Goal: Complete application form: Complete application form

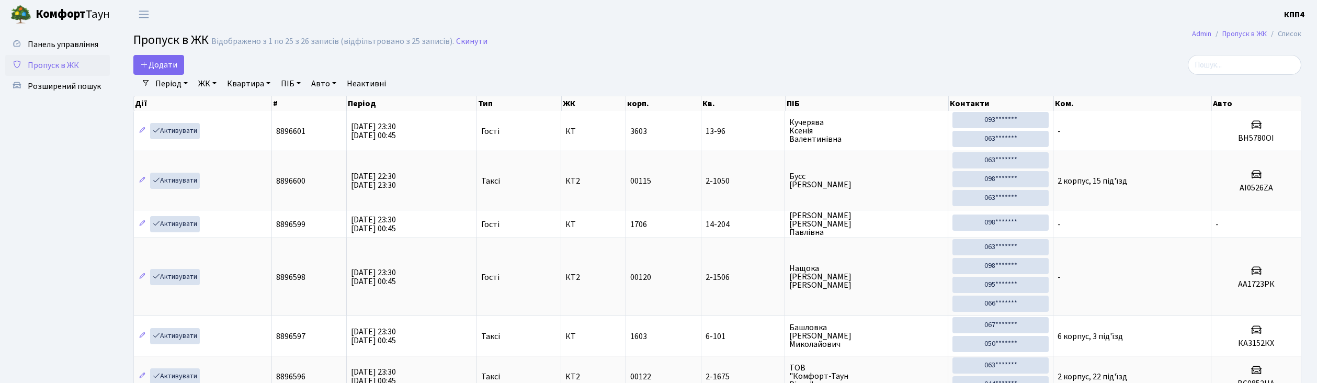
select select "25"
click at [168, 71] on link "Додати" at bounding box center [158, 65] width 51 height 20
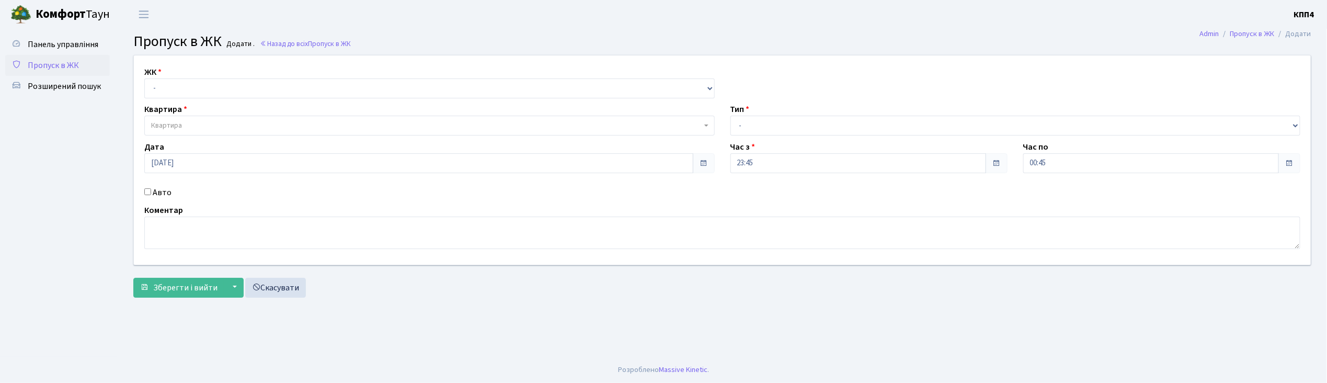
select select "271"
click at [144, 78] on select "- КТ, вул. Регенераторна, 4 КТ2, просп. Соборності, 17 КТ3, вул. Березнева, 16 …" at bounding box center [429, 88] width 570 height 20
select select
click at [205, 119] on span "Квартира" at bounding box center [429, 126] width 570 height 20
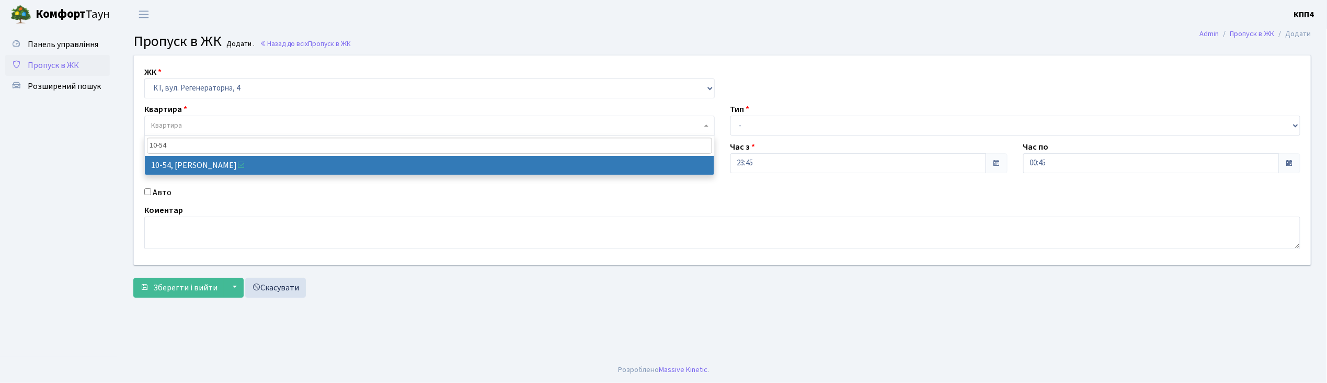
type input "10-54"
select select "6623"
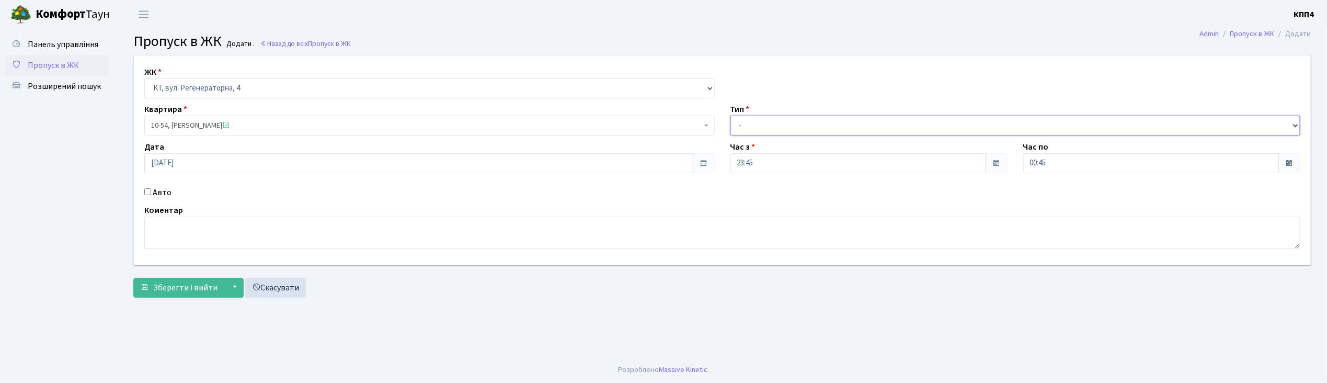
click at [758, 129] on select "- Доставка Таксі Гості Сервіс" at bounding box center [1015, 126] width 570 height 20
select select "3"
click at [730, 116] on select "- Доставка Таксі Гості Сервіс" at bounding box center [1015, 126] width 570 height 20
click at [155, 192] on label "Авто" at bounding box center [162, 192] width 19 height 13
click at [151, 192] on input "Авто" at bounding box center [147, 191] width 7 height 7
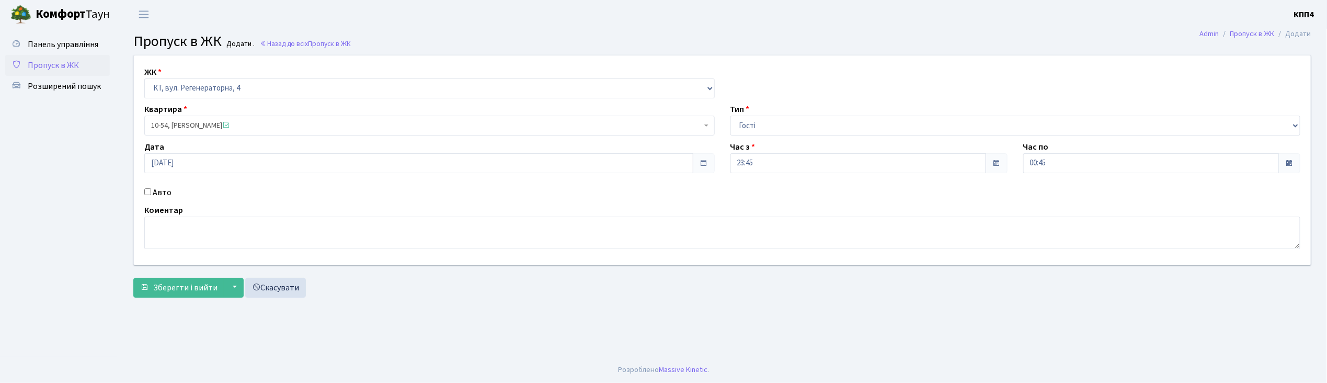
checkbox input "true"
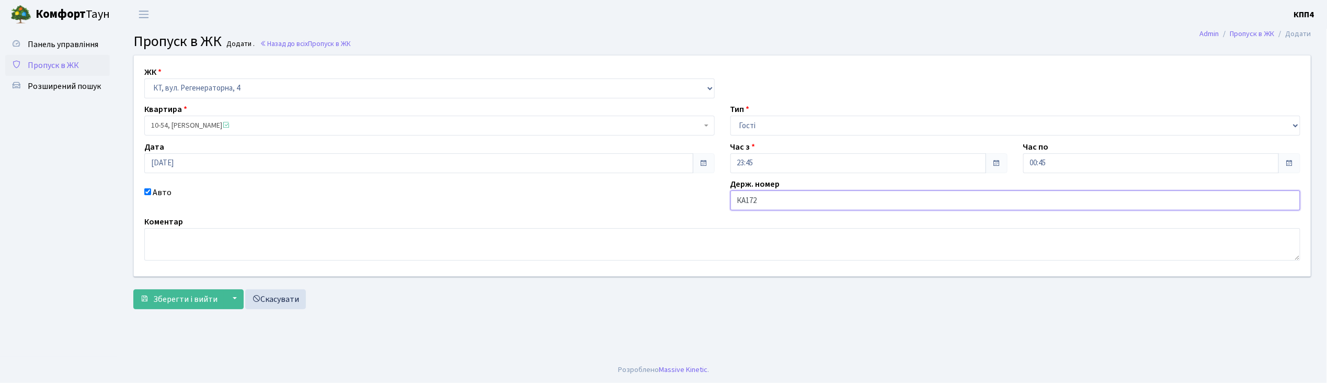
type input "КА172G"
click at [778, 127] on select "- Доставка Таксі Гості Сервіс" at bounding box center [1015, 126] width 570 height 20
click at [272, 164] on input "18.08.2025" at bounding box center [418, 163] width 549 height 20
click at [170, 108] on td "19" at bounding box center [171, 110] width 16 height 16
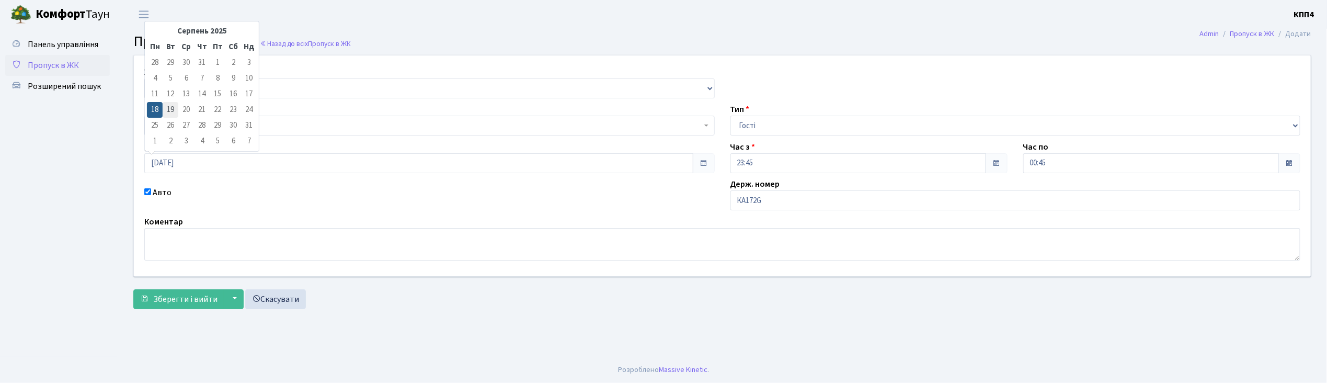
type input "19.08.2025"
drag, startPoint x: 802, startPoint y: 205, endPoint x: 726, endPoint y: 208, distance: 76.4
click at [727, 207] on div "Держ. номер КА172G" at bounding box center [1016, 194] width 586 height 32
click at [168, 299] on span "Зберегти і вийти" at bounding box center [185, 299] width 64 height 12
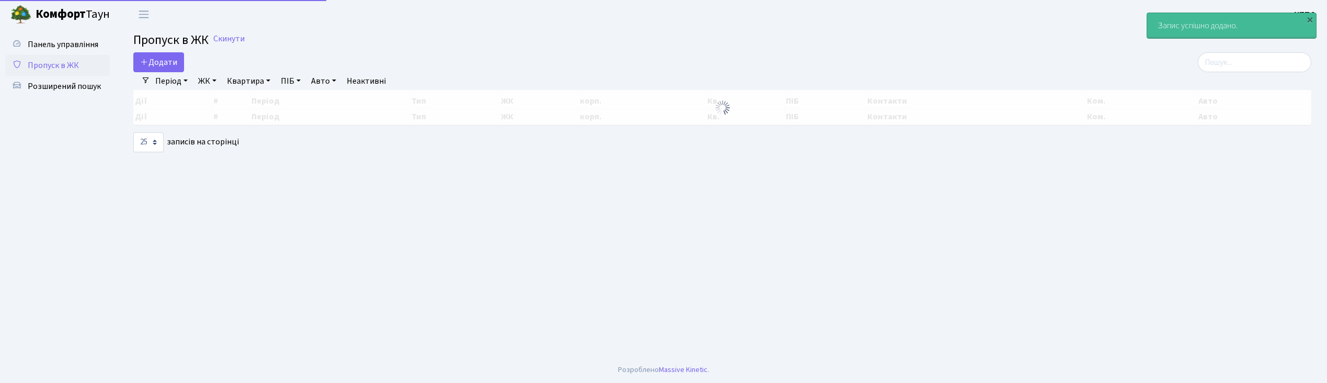
select select "25"
click at [161, 57] on span "Додати" at bounding box center [158, 62] width 37 height 12
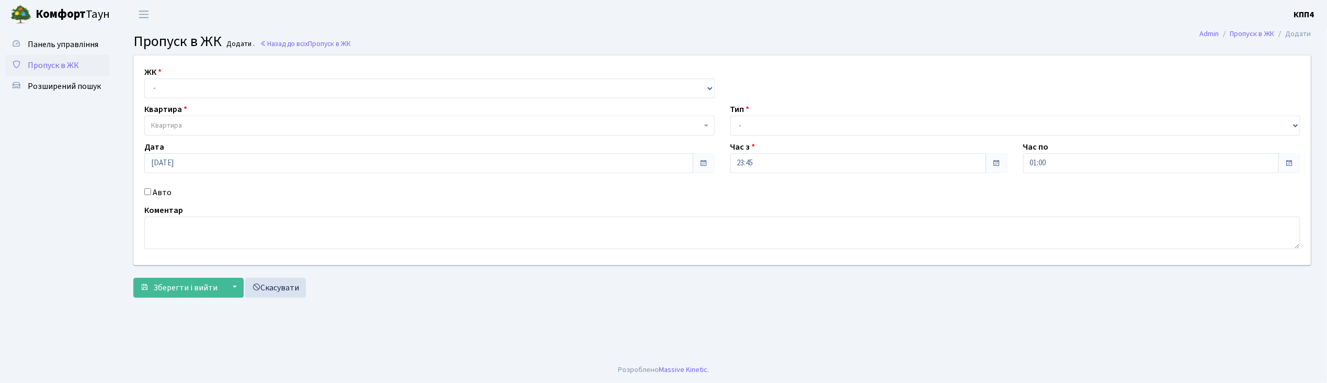
select select "271"
click at [144, 78] on select "- КТ, вул. Регенераторна, 4 КТ2, просп. Соборності, 17 КТ3, вул. Березнева, 16 …" at bounding box center [429, 88] width 570 height 20
select select
click at [208, 122] on span "Квартира" at bounding box center [426, 125] width 551 height 10
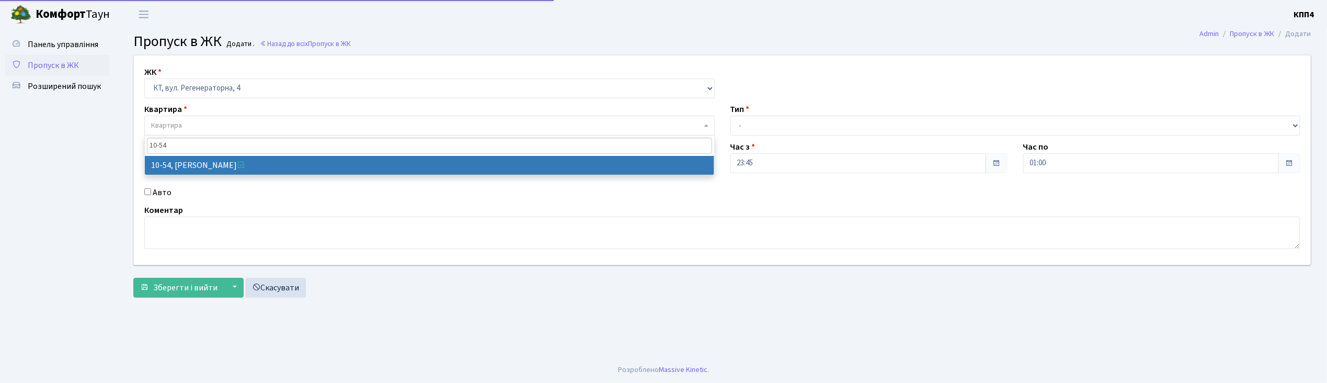
type input "10-54"
select select "6623"
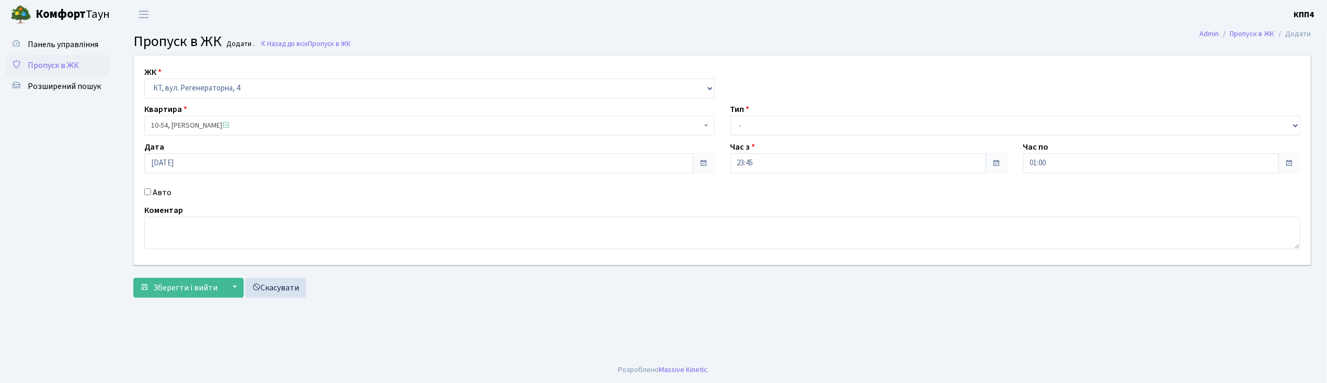
click at [766, 139] on div "ЖК - КТ, вул. Регенераторна, 4 КТ2, просп. Соборності, 17 КТ3, вул. Березнева, …" at bounding box center [722, 159] width 1193 height 209
click at [764, 130] on select "- Доставка Таксі Гості Сервіс" at bounding box center [1015, 126] width 570 height 20
click at [730, 116] on select "- Доставка Таксі Гості Сервіс" at bounding box center [1015, 126] width 570 height 20
drag, startPoint x: 776, startPoint y: 124, endPoint x: 775, endPoint y: 131, distance: 7.0
click at [776, 124] on select "- Доставка Таксі Гості Сервіс" at bounding box center [1015, 126] width 570 height 20
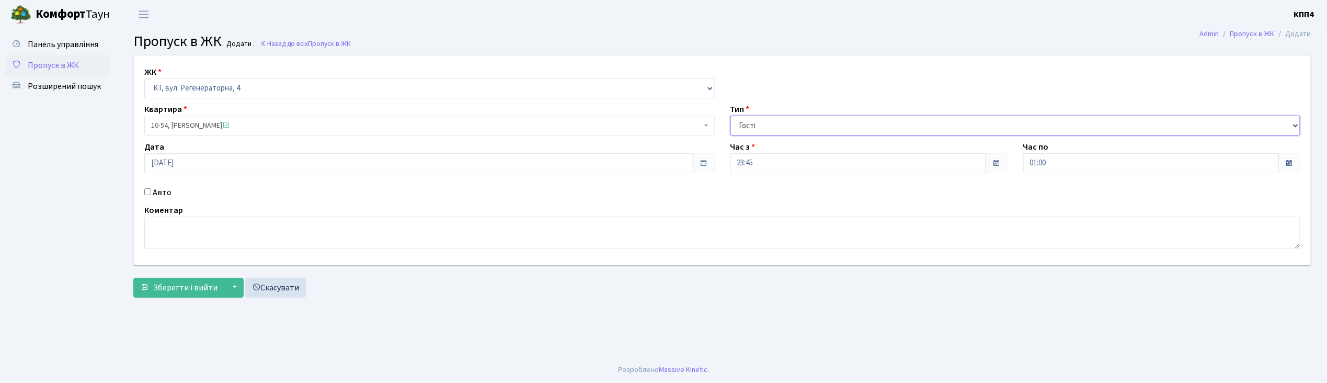
select select "2"
click at [730, 116] on select "- Доставка Таксі Гості Сервіс" at bounding box center [1015, 126] width 570 height 20
click at [150, 192] on input "Авто" at bounding box center [147, 191] width 7 height 7
checkbox input "true"
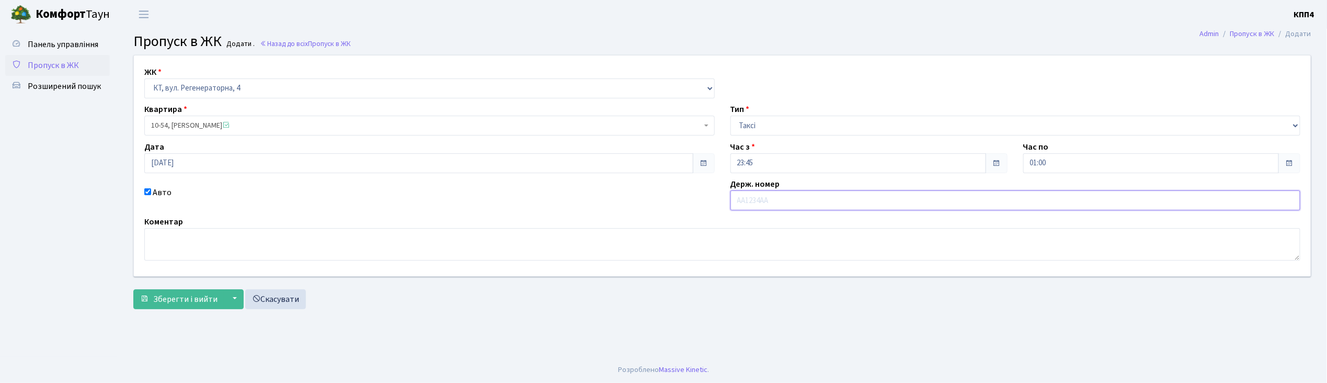
paste input "КА172G"
type input "КА172G"
click at [181, 304] on span "Зберегти і вийти" at bounding box center [185, 299] width 64 height 12
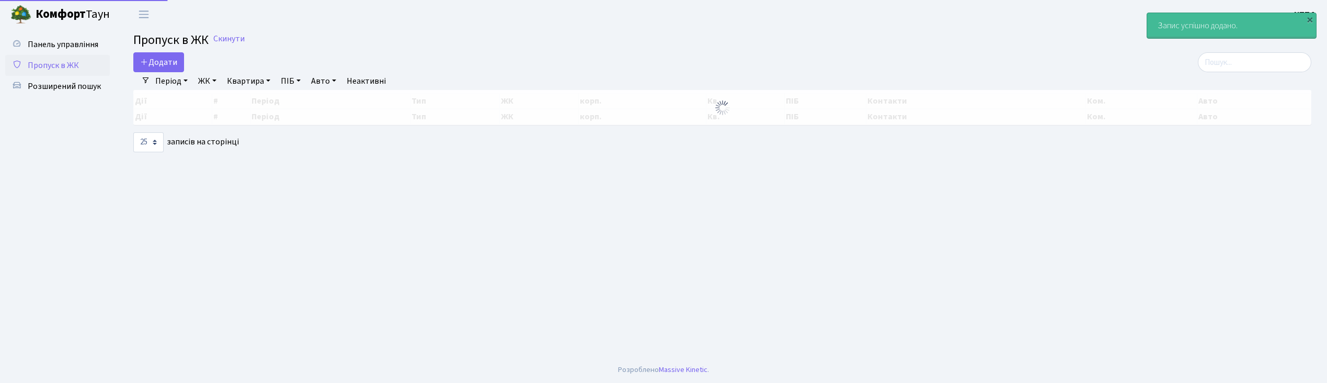
select select "25"
